Goal: Task Accomplishment & Management: Manage account settings

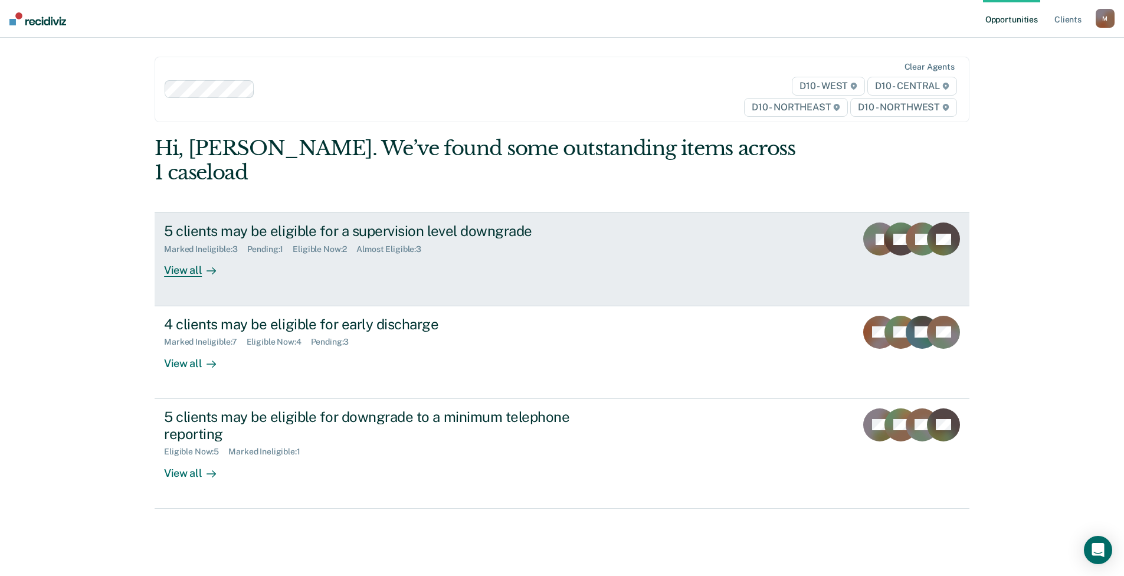
click at [192, 254] on div "View all" at bounding box center [197, 265] width 66 height 23
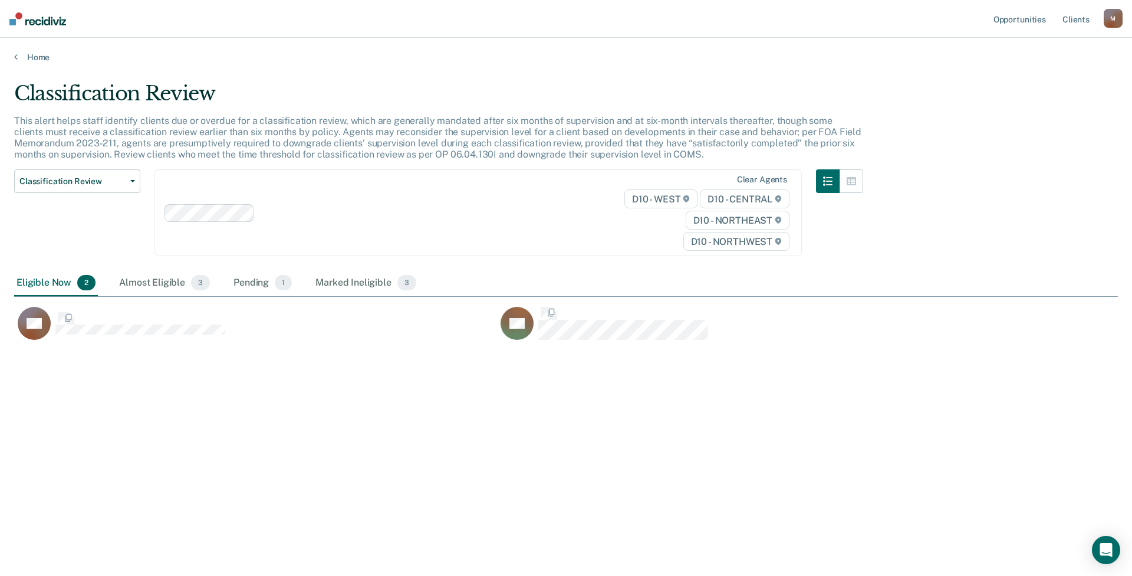
scroll to position [397, 1095]
click at [170, 275] on div "Almost Eligible 3" at bounding box center [165, 283] width 96 height 26
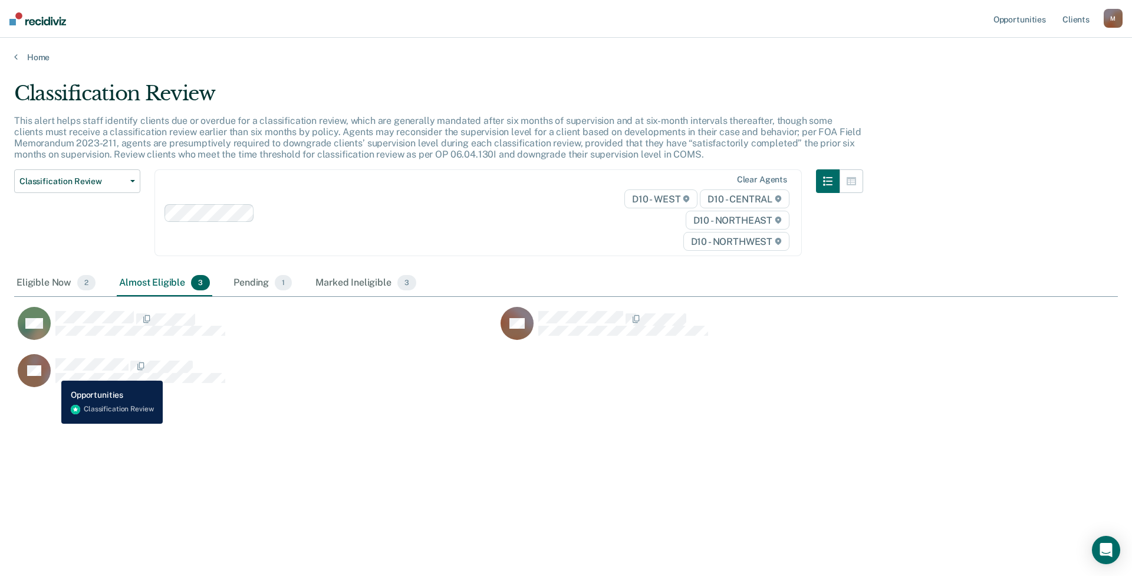
click at [52, 372] on div "TS" at bounding box center [122, 370] width 208 height 33
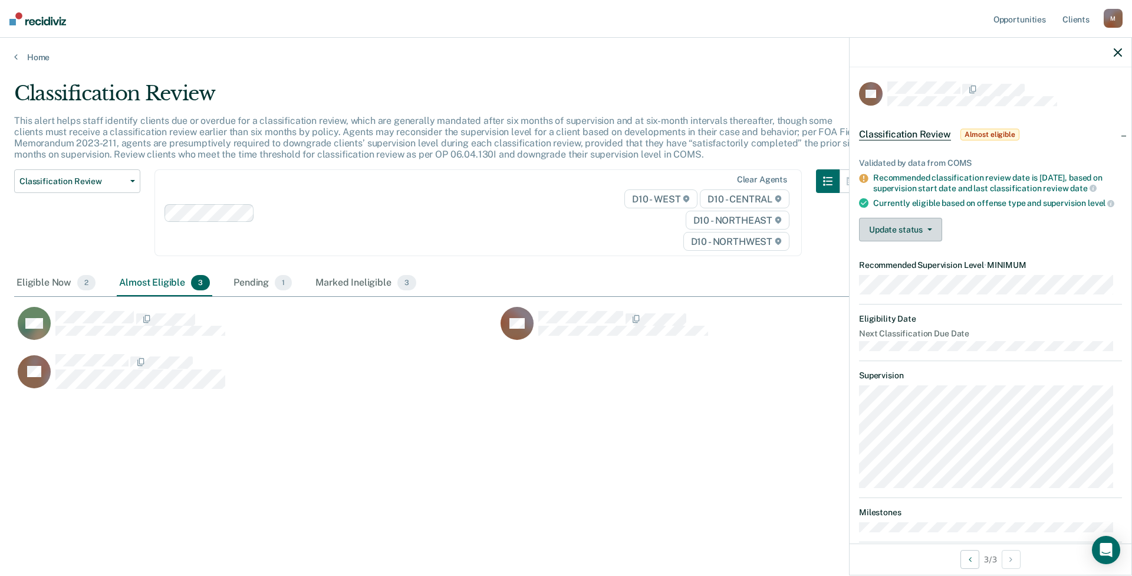
click at [882, 241] on button "Update status" at bounding box center [900, 230] width 83 height 24
click at [894, 286] on button "Mark Ineligible" at bounding box center [916, 276] width 114 height 19
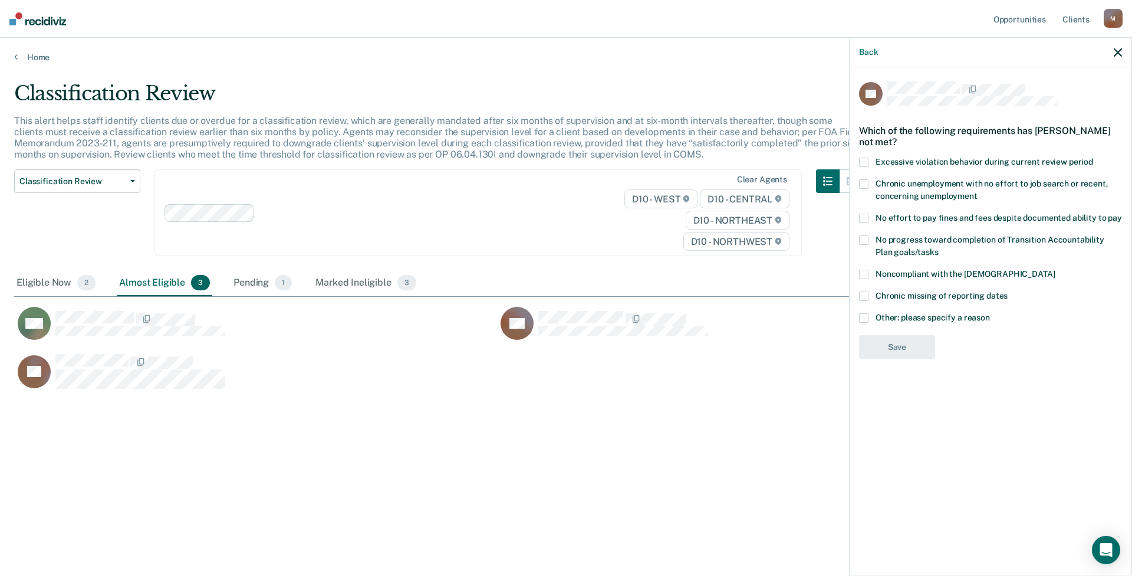
click at [884, 219] on span "No effort to pay fines and fees despite documented ability to pay" at bounding box center [999, 217] width 247 height 9
click at [896, 292] on span "Chronic missing of reporting dates" at bounding box center [942, 295] width 132 height 9
click at [896, 318] on span "Other: please specify a reason" at bounding box center [933, 317] width 114 height 9
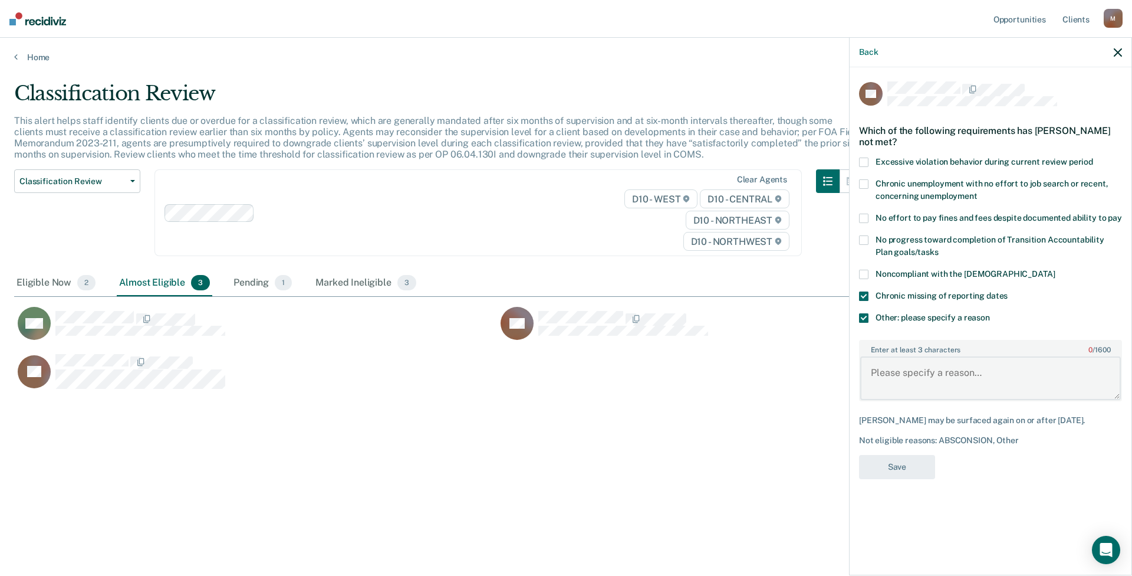
click at [912, 371] on textarea "Enter at least 3 characters 0 / 1600" at bounding box center [991, 378] width 261 height 44
click at [905, 278] on label "Noncompliant with the [DEMOGRAPHIC_DATA]" at bounding box center [990, 276] width 263 height 12
click at [909, 323] on label "Other: please specify a reason" at bounding box center [990, 319] width 263 height 12
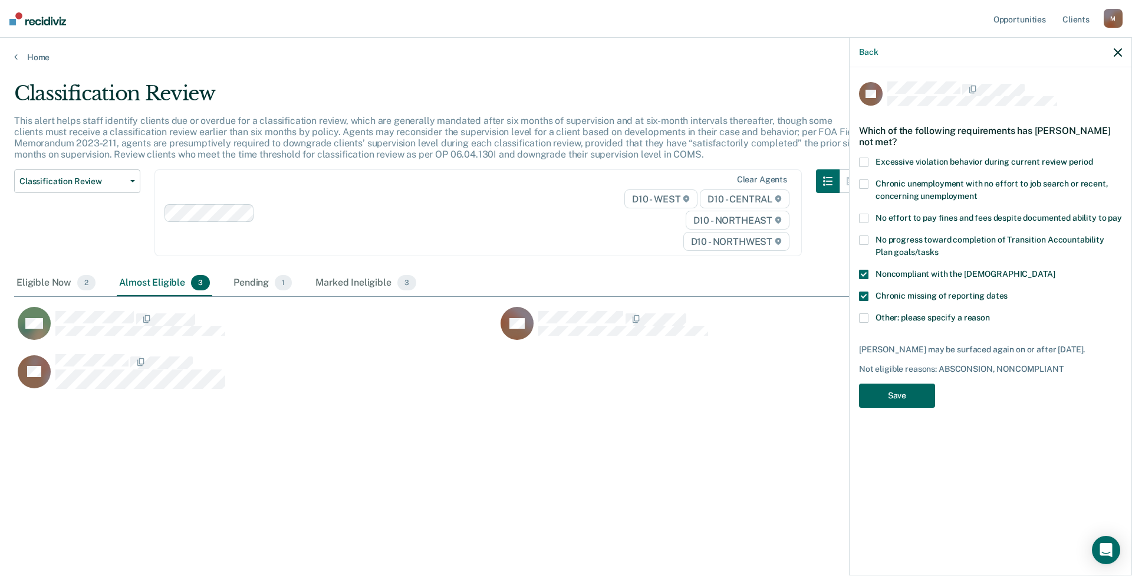
click at [917, 398] on button "Save" at bounding box center [897, 395] width 76 height 24
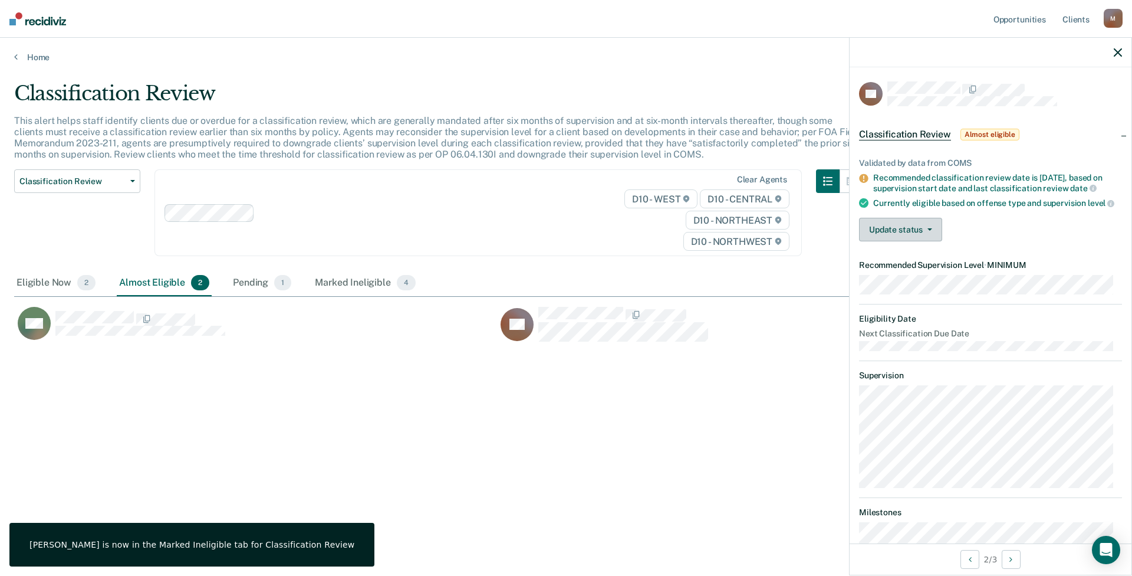
click at [876, 241] on button "Update status" at bounding box center [900, 230] width 83 height 24
click at [895, 286] on button "Mark Ineligible" at bounding box center [916, 276] width 114 height 19
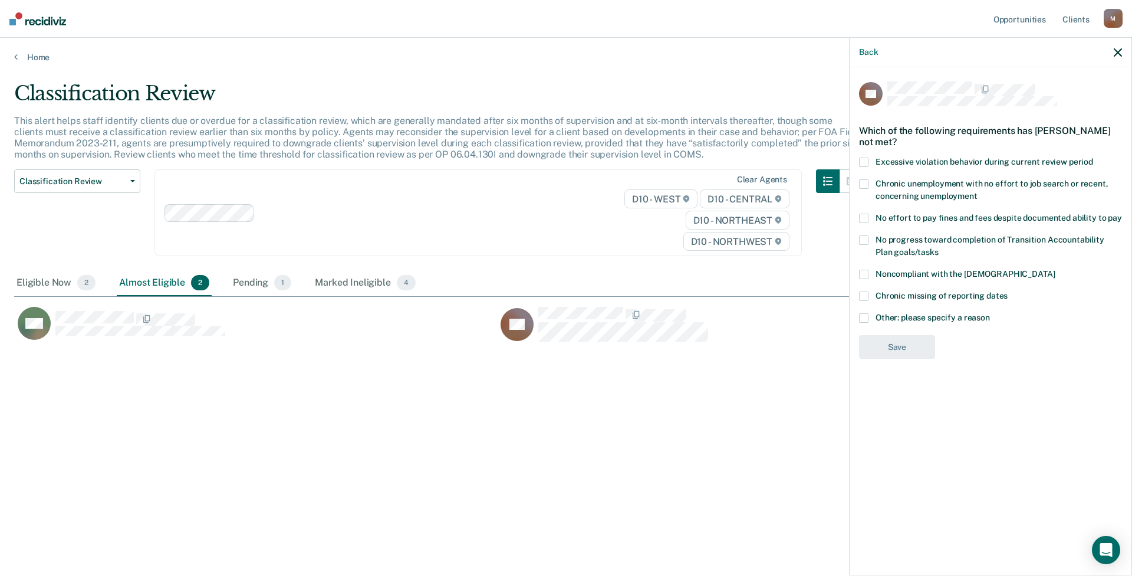
click at [927, 316] on span "Other: please specify a reason" at bounding box center [933, 317] width 114 height 9
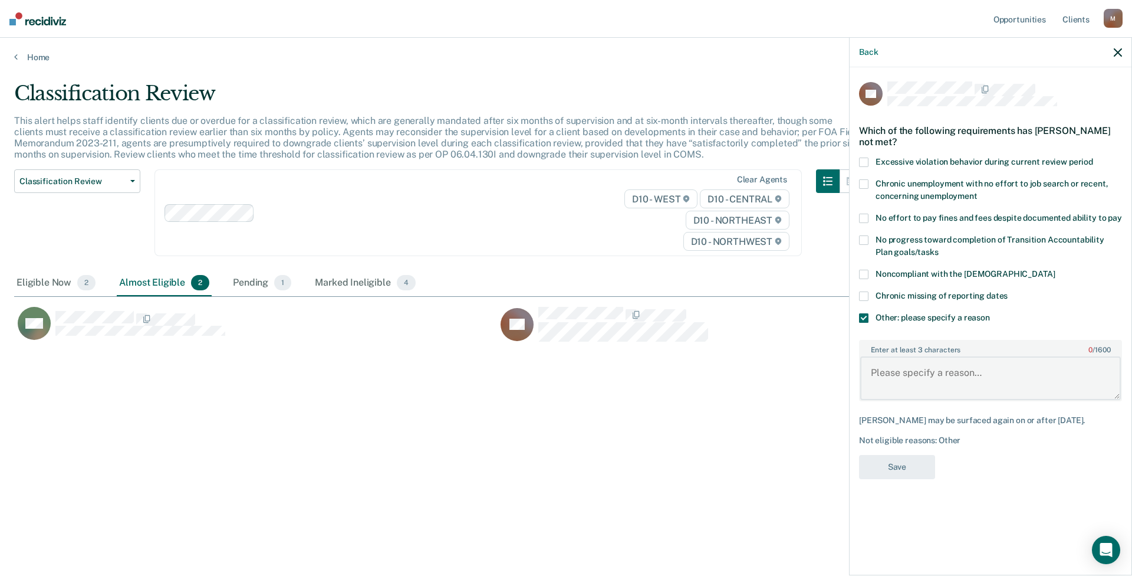
click at [932, 381] on textarea "Enter at least 3 characters 0 / 1600" at bounding box center [991, 378] width 261 height 44
type textarea "Has not completed ordered programming"
click at [914, 452] on div "DS Which of the following requirements has [PERSON_NAME] not met? Excessive vio…" at bounding box center [990, 283] width 263 height 405
click at [913, 464] on button "Save" at bounding box center [897, 467] width 76 height 24
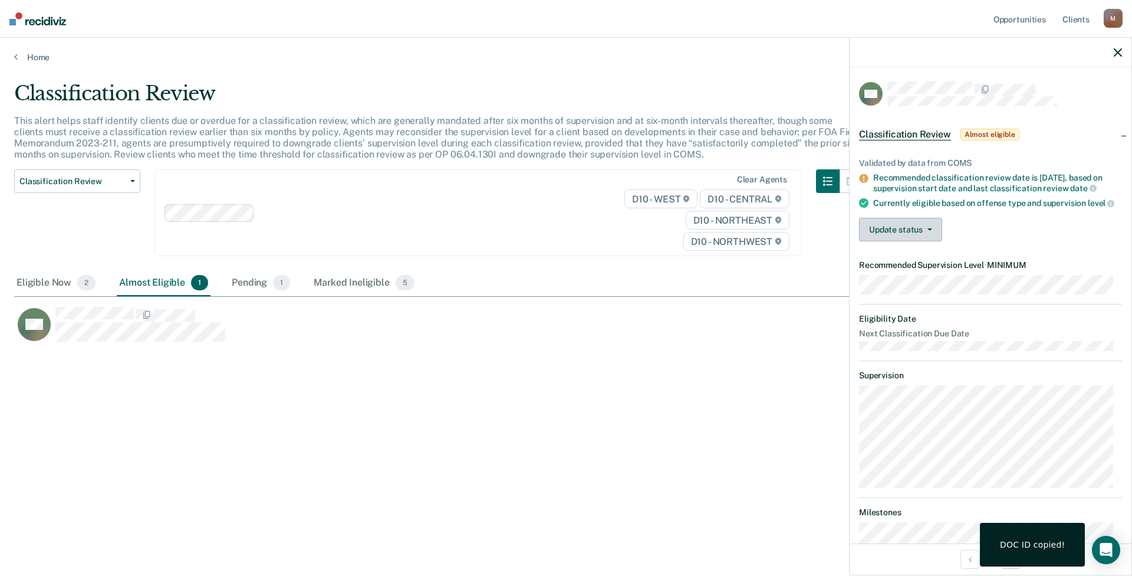
click at [873, 241] on button "Update status" at bounding box center [900, 230] width 83 height 24
click at [883, 265] on button "[PERSON_NAME]" at bounding box center [916, 257] width 114 height 19
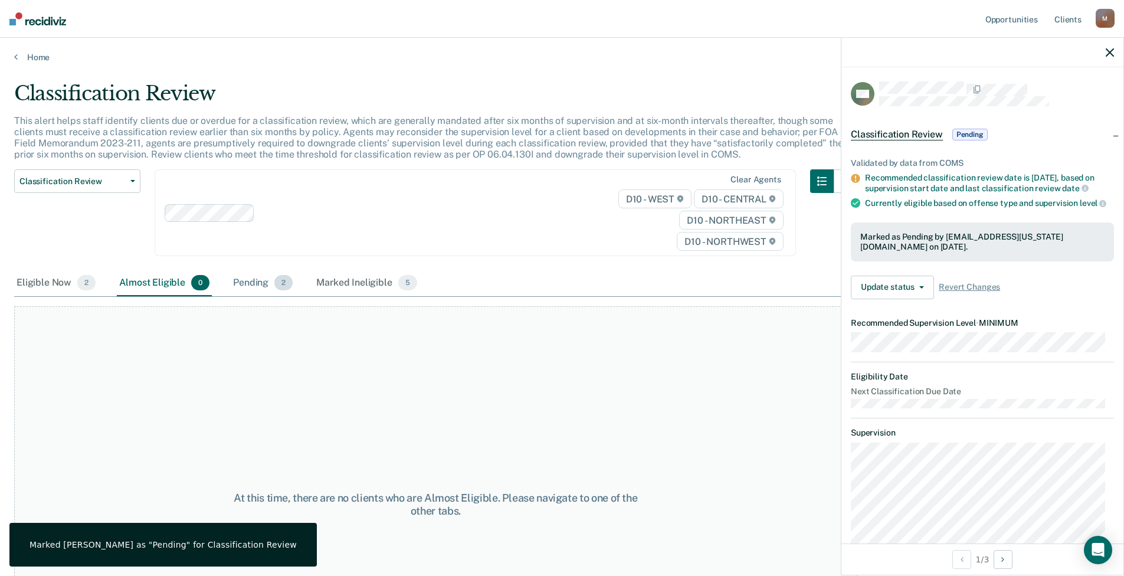
click at [251, 286] on div "Pending 2" at bounding box center [263, 283] width 64 height 26
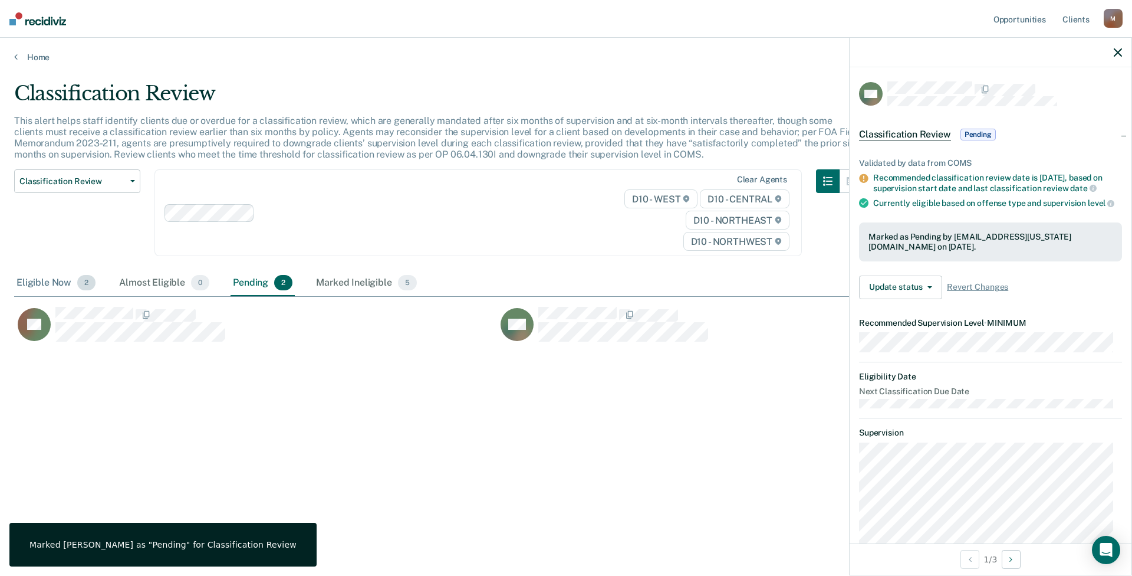
click at [65, 280] on div "Eligible Now 2" at bounding box center [56, 283] width 84 height 26
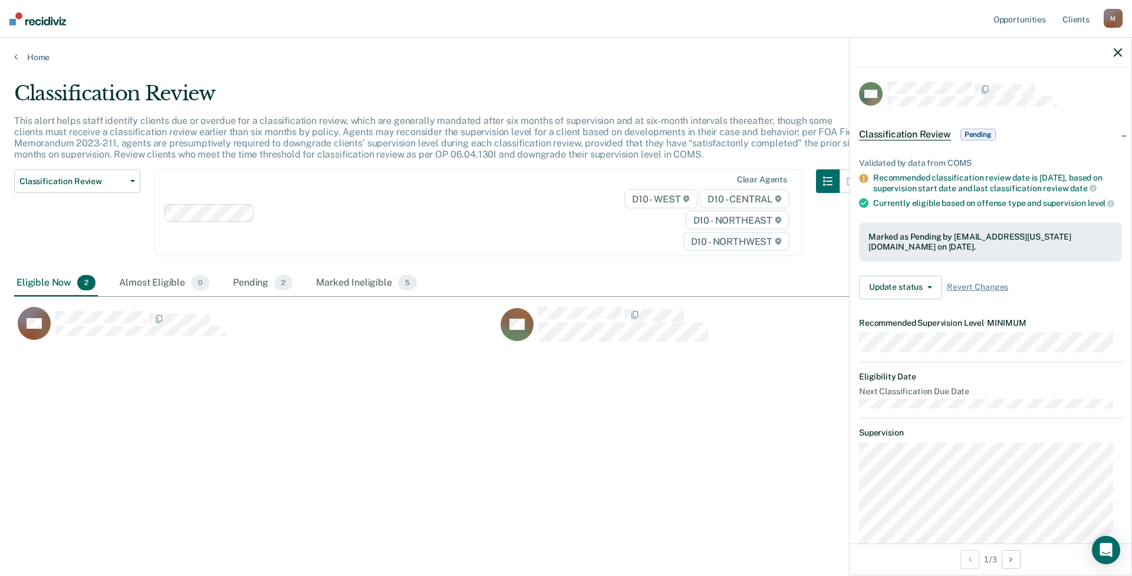
click at [1109, 55] on div at bounding box center [991, 52] width 282 height 29
click at [1114, 53] on icon "button" at bounding box center [1118, 52] width 8 height 8
